Goal: Task Accomplishment & Management: Use online tool/utility

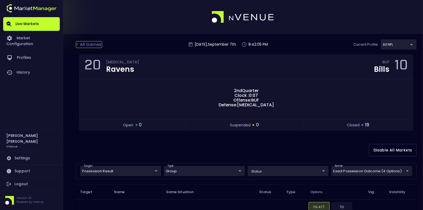
click at [86, 43] on div "< All Games" at bounding box center [89, 44] width 26 height 7
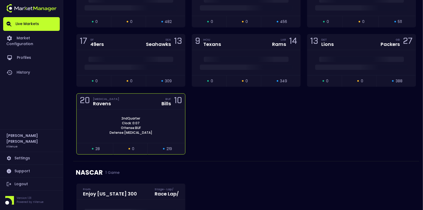
click at [115, 109] on div "2nd Quarter Clock : 0:07 Offense: BUF Defense: [MEDICAL_DATA]" at bounding box center [131, 125] width 109 height 33
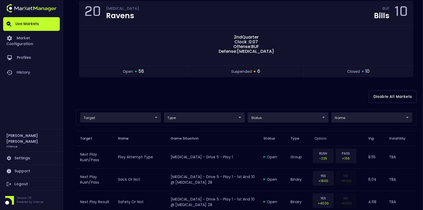
scroll to position [53, 0]
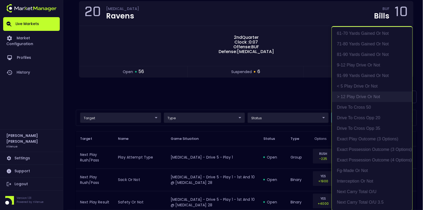
scroll to position [102, 0]
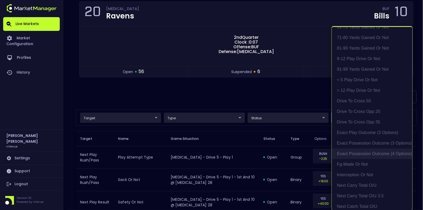
click at [366, 152] on li "exact possession outcome (4 options)" at bounding box center [372, 153] width 81 height 11
type input "Possession Result"
type input "group"
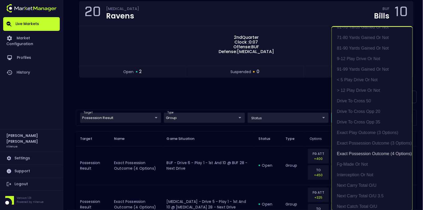
click at [297, 93] on div at bounding box center [211, 105] width 423 height 210
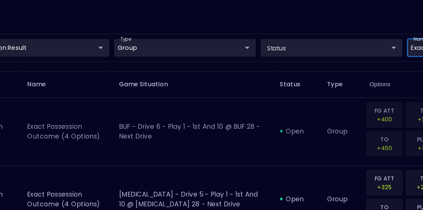
scroll to position [92, 0]
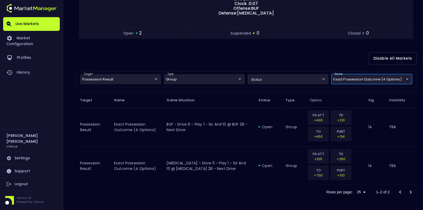
click at [355, 75] on body "Live Markets Market Configuration Profiles History [PERSON_NAME] nVenue Setting…" at bounding box center [211, 59] width 423 height 303
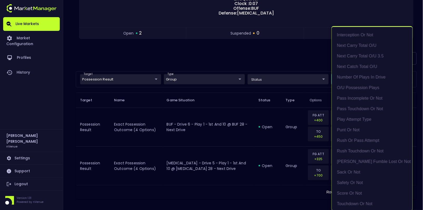
scroll to position [246, 0]
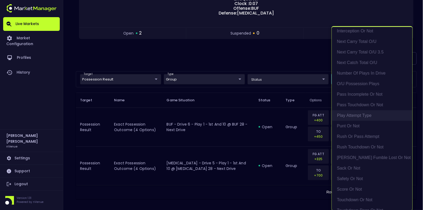
click at [355, 116] on li "Play Attempt Type" at bounding box center [372, 115] width 81 height 11
type input "exact possession outcome (4 options),Play Attempt Type"
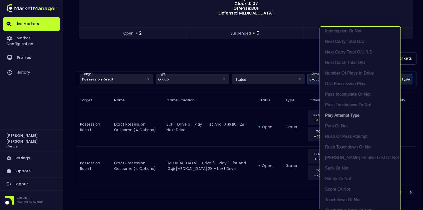
scroll to position [1, 0]
click at [99, 80] on div at bounding box center [211, 105] width 423 height 210
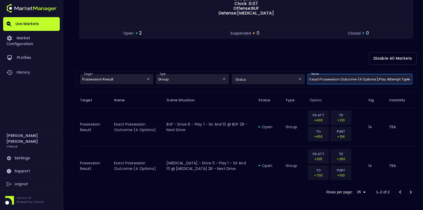
scroll to position [0, 0]
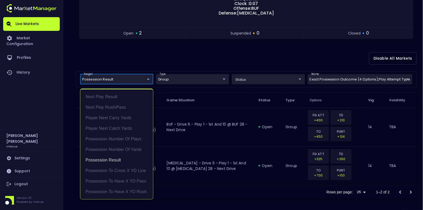
click at [96, 80] on body "Live Markets Market Configuration Profiles History [PERSON_NAME] nVenue Setting…" at bounding box center [211, 59] width 423 height 303
click at [106, 161] on li "Possession Result" at bounding box center [116, 160] width 73 height 11
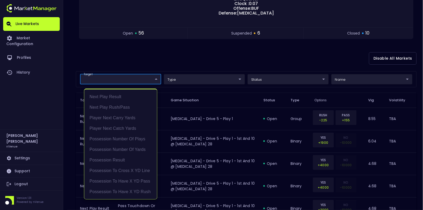
click at [189, 61] on div at bounding box center [211, 105] width 423 height 210
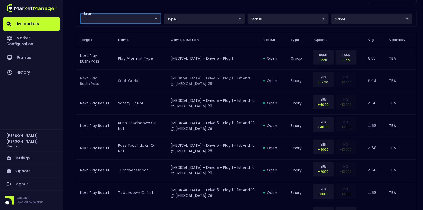
scroll to position [152, 0]
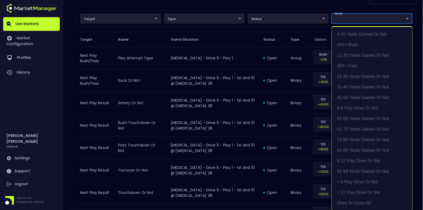
click at [357, 109] on li "Play Attempt Type" at bounding box center [372, 107] width 81 height 11
type input "Play Attempt Type"
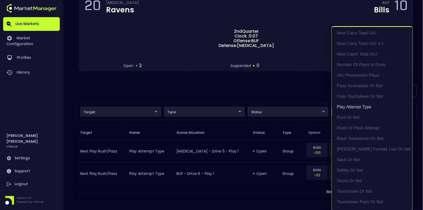
click at [205, 83] on div at bounding box center [211, 105] width 423 height 210
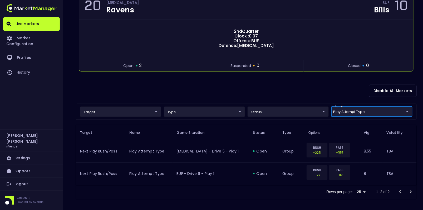
scroll to position [0, 0]
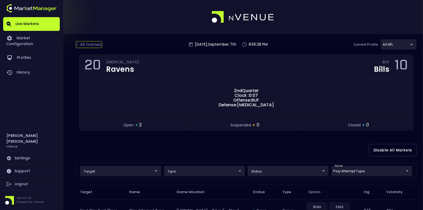
click at [84, 45] on div "< All Games" at bounding box center [89, 44] width 26 height 7
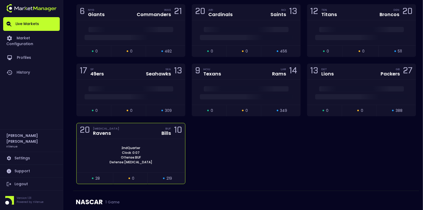
click at [148, 139] on div "2nd Quarter Clock : 0:07 Offense: BUF Defense: [MEDICAL_DATA]" at bounding box center [131, 155] width 109 height 33
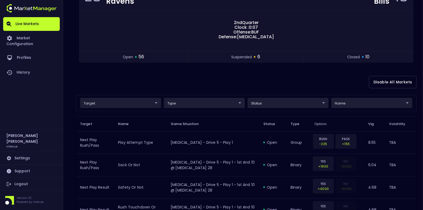
scroll to position [69, 0]
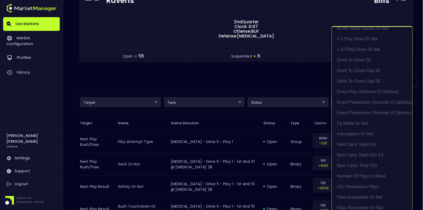
scroll to position [143, 0]
click at [354, 109] on li "exact possession outcome (4 options)" at bounding box center [372, 112] width 81 height 11
type input "Possession Result"
type input "group"
type input "exact possession outcome (4 options)"
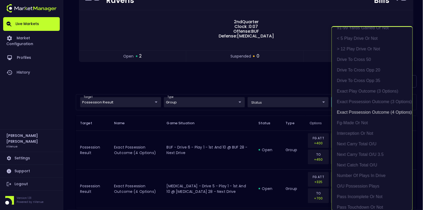
click at [277, 84] on div at bounding box center [211, 105] width 423 height 210
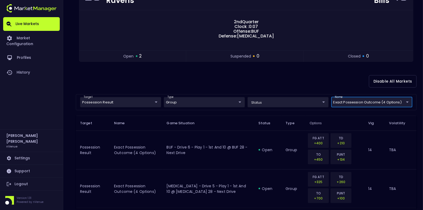
scroll to position [92, 0]
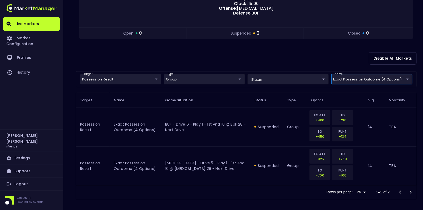
click at [200, 65] on div "Disable All Markets" at bounding box center [246, 59] width 341 height 26
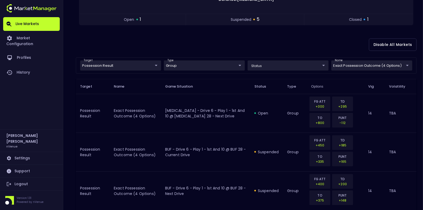
scroll to position [107, 0]
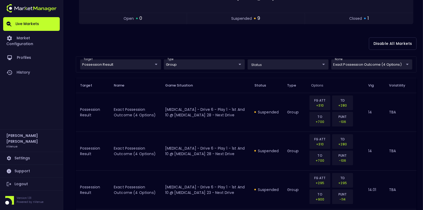
click at [185, 34] on div "Disable All Markets" at bounding box center [246, 44] width 341 height 26
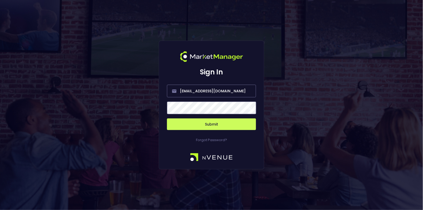
click at [204, 118] on form "[EMAIL_ADDRESS][DOMAIN_NAME] Submit" at bounding box center [211, 104] width 89 height 52
click at [198, 129] on button "Submit" at bounding box center [211, 124] width 89 height 12
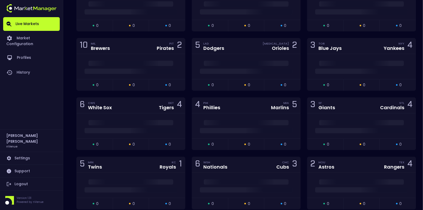
scroll to position [1352, 0]
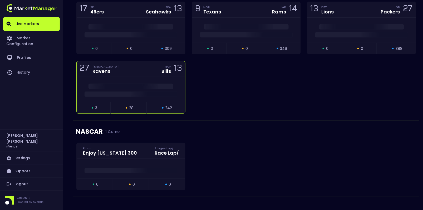
click at [120, 84] on span at bounding box center [131, 86] width 85 height 5
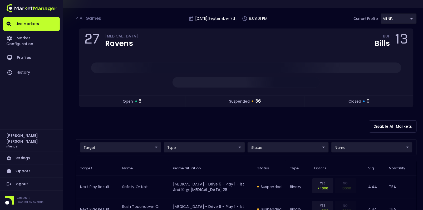
scroll to position [29, 0]
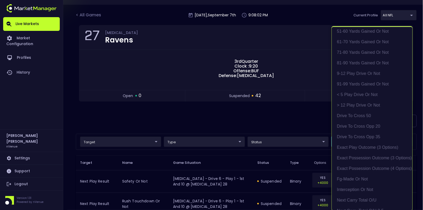
scroll to position [88, 0]
click at [376, 165] on li "exact possession outcome (4 options)" at bounding box center [372, 168] width 81 height 11
type input "Possession Result"
type input "group"
type input "exact possession outcome (4 options)"
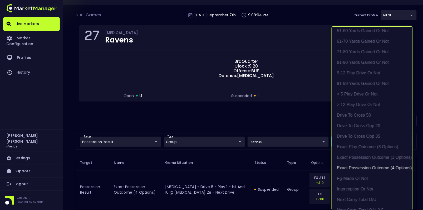
scroll to position [1, 0]
click at [240, 123] on div at bounding box center [211, 105] width 423 height 210
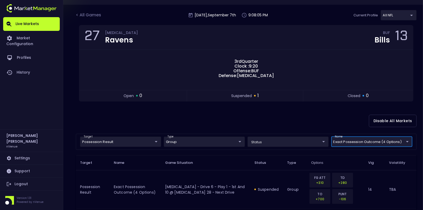
scroll to position [53, 0]
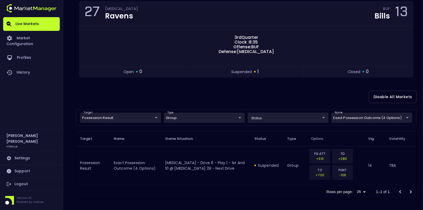
click at [230, 97] on div "Disable All Markets" at bounding box center [246, 97] width 341 height 26
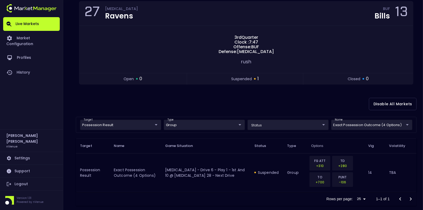
click at [217, 99] on div "Disable All Markets" at bounding box center [246, 104] width 341 height 26
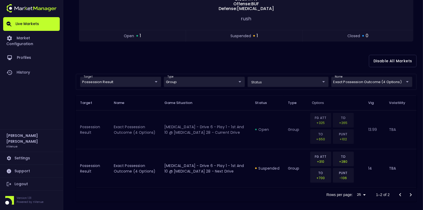
scroll to position [99, 0]
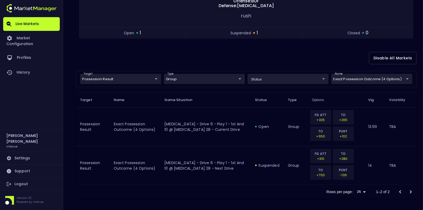
click at [223, 55] on div "Disable All Markets" at bounding box center [246, 58] width 341 height 26
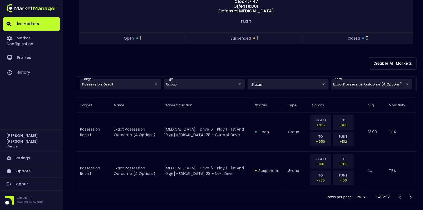
scroll to position [0, 0]
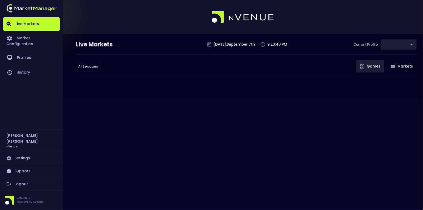
type input "9d8bad92-567c-44a6-ba12-e9bc101fa057"
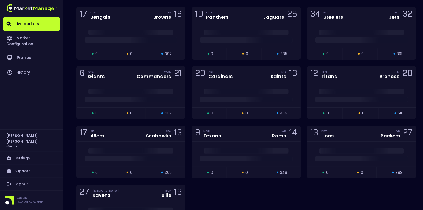
scroll to position [1327, 0]
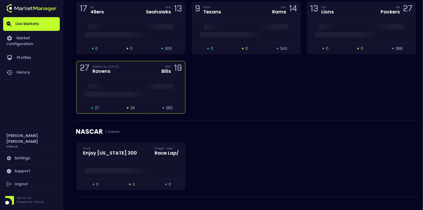
click at [122, 70] on div "27 BAL Ravens BUF Bills 19" at bounding box center [131, 69] width 109 height 16
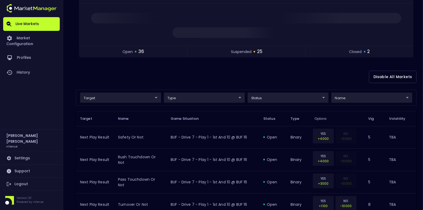
scroll to position [75, 0]
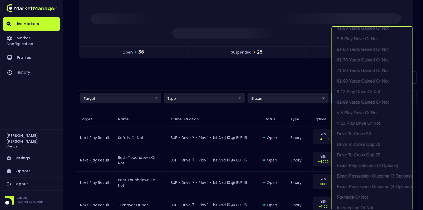
scroll to position [69, 0]
click at [359, 189] on li "exact possession outcome (4 options)" at bounding box center [372, 186] width 81 height 11
type input "Possession Result"
type input "group"
type input "exact possession outcome (4 options)"
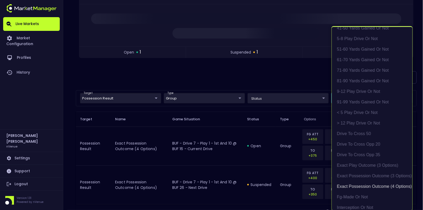
click at [230, 83] on div at bounding box center [211, 105] width 423 height 210
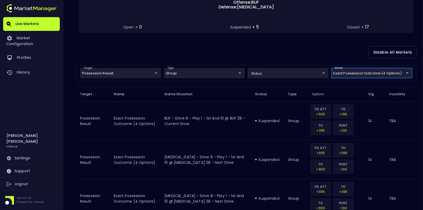
scroll to position [86, 0]
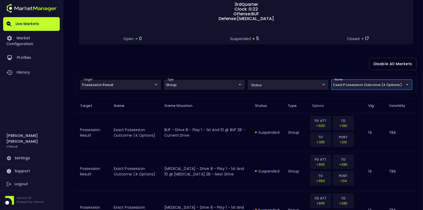
click at [206, 60] on div "Disable All Markets" at bounding box center [246, 64] width 341 height 26
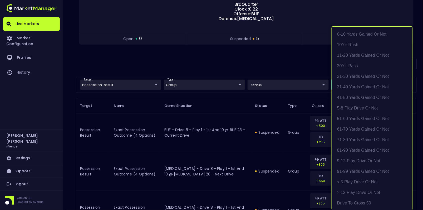
click at [277, 67] on div at bounding box center [211, 105] width 423 height 210
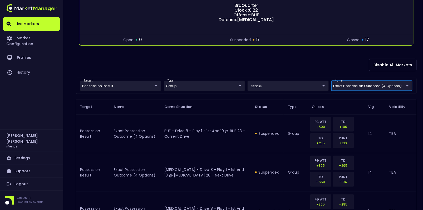
scroll to position [74, 0]
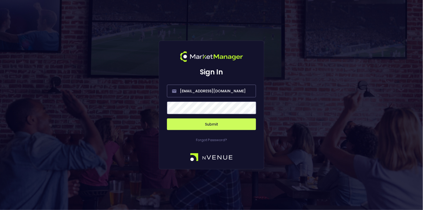
click at [213, 124] on button "Submit" at bounding box center [211, 124] width 89 height 12
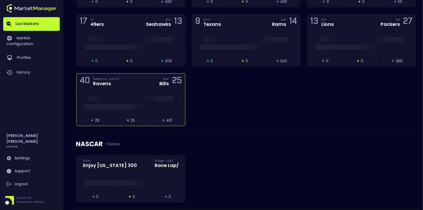
click at [146, 82] on div "40 BAL Ravens BUF Bills 25" at bounding box center [131, 82] width 109 height 16
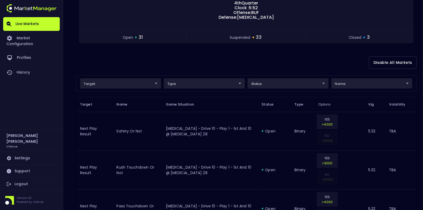
scroll to position [88, 0]
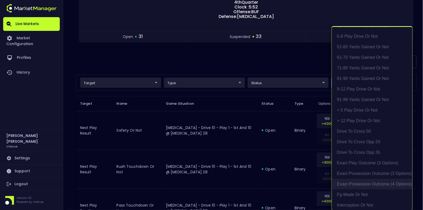
click at [361, 185] on li "exact possession outcome (4 options)" at bounding box center [372, 184] width 81 height 11
type input "Possession Result"
type input "group"
type input "exact possession outcome (4 options)"
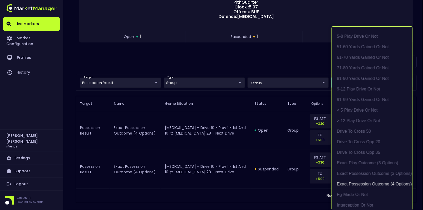
click at [277, 202] on div at bounding box center [211, 105] width 423 height 210
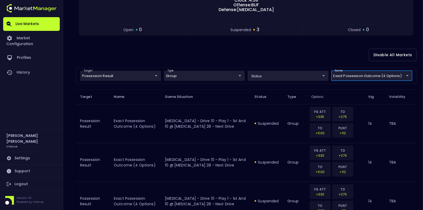
scroll to position [69, 0]
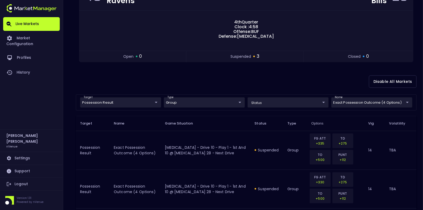
click at [161, 79] on div "Disable All Markets" at bounding box center [246, 82] width 341 height 26
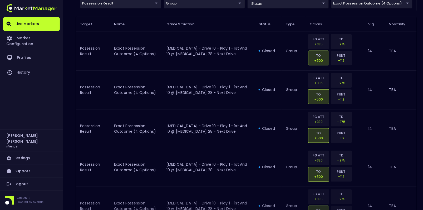
scroll to position [168, 0]
